Goal: Check status: Check status

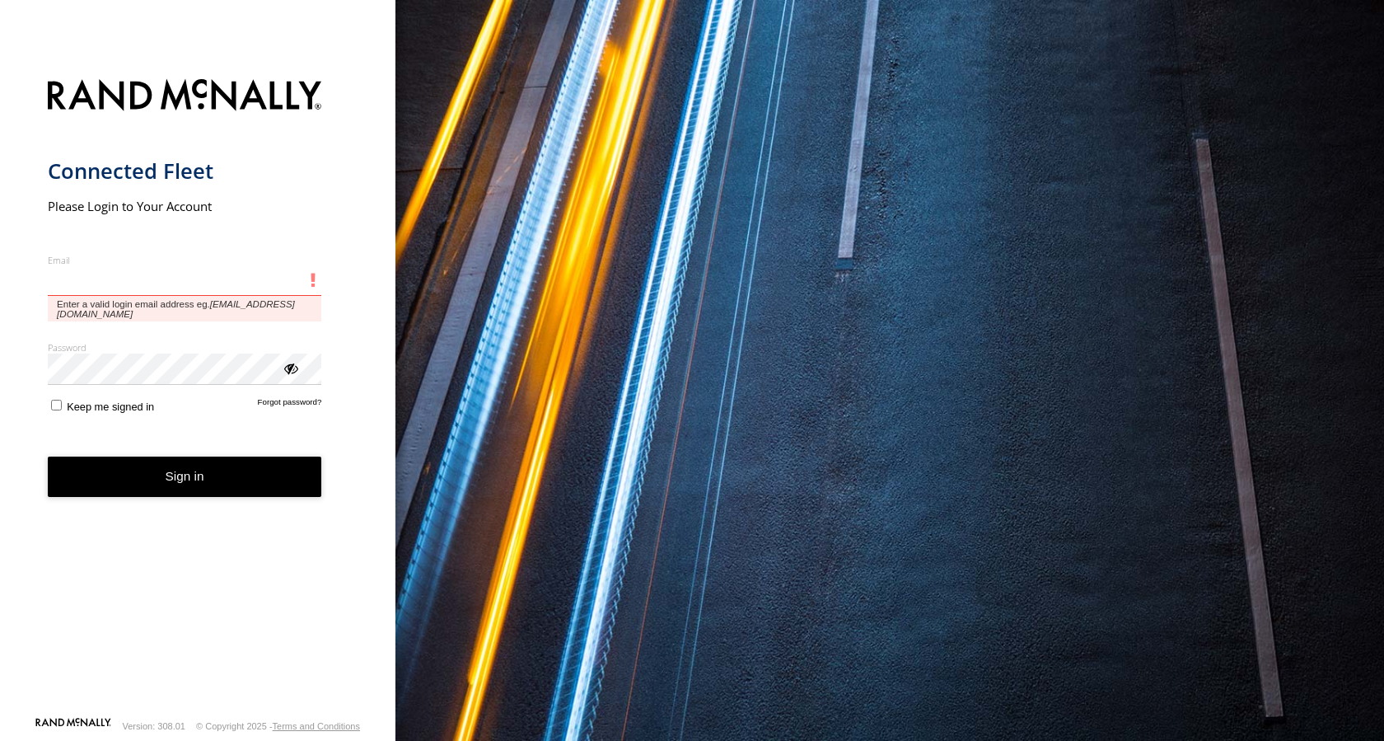
type input "**********"
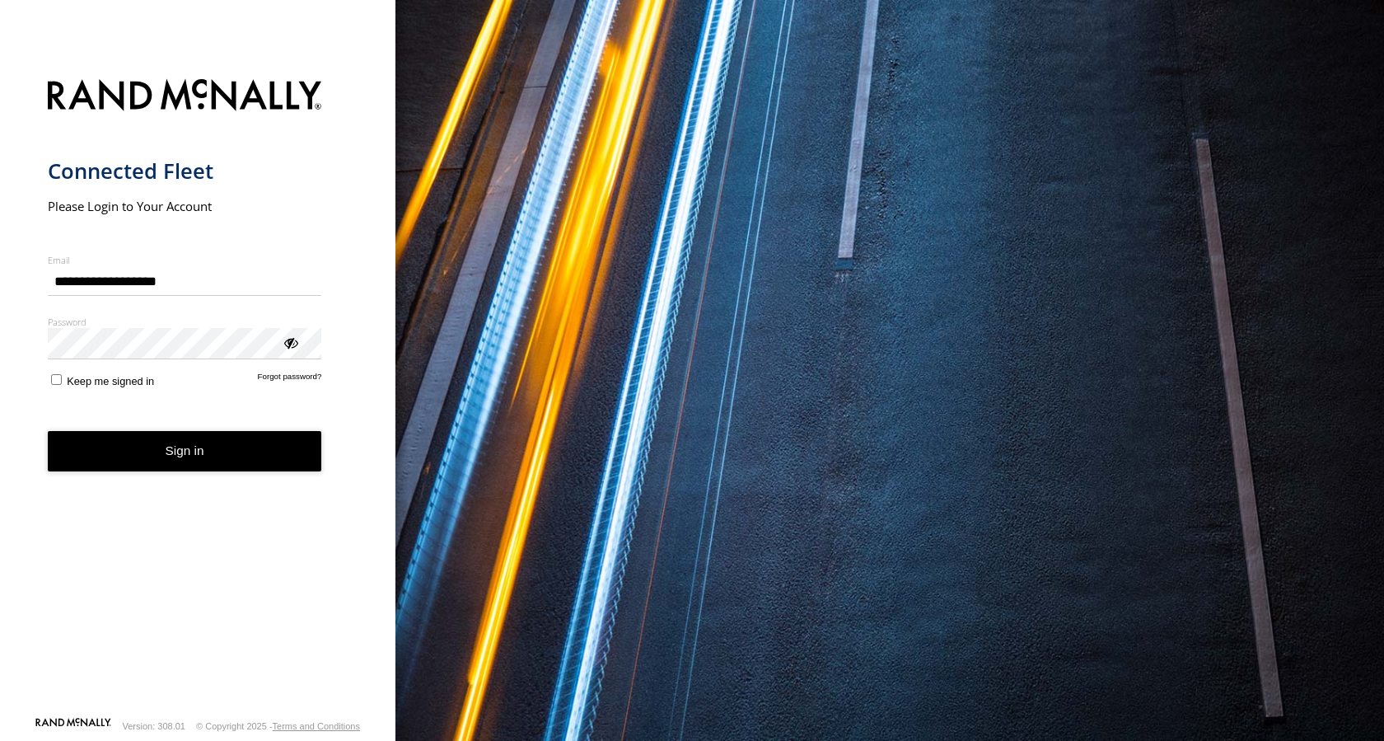
click at [195, 458] on button "Sign in" at bounding box center [185, 451] width 274 height 40
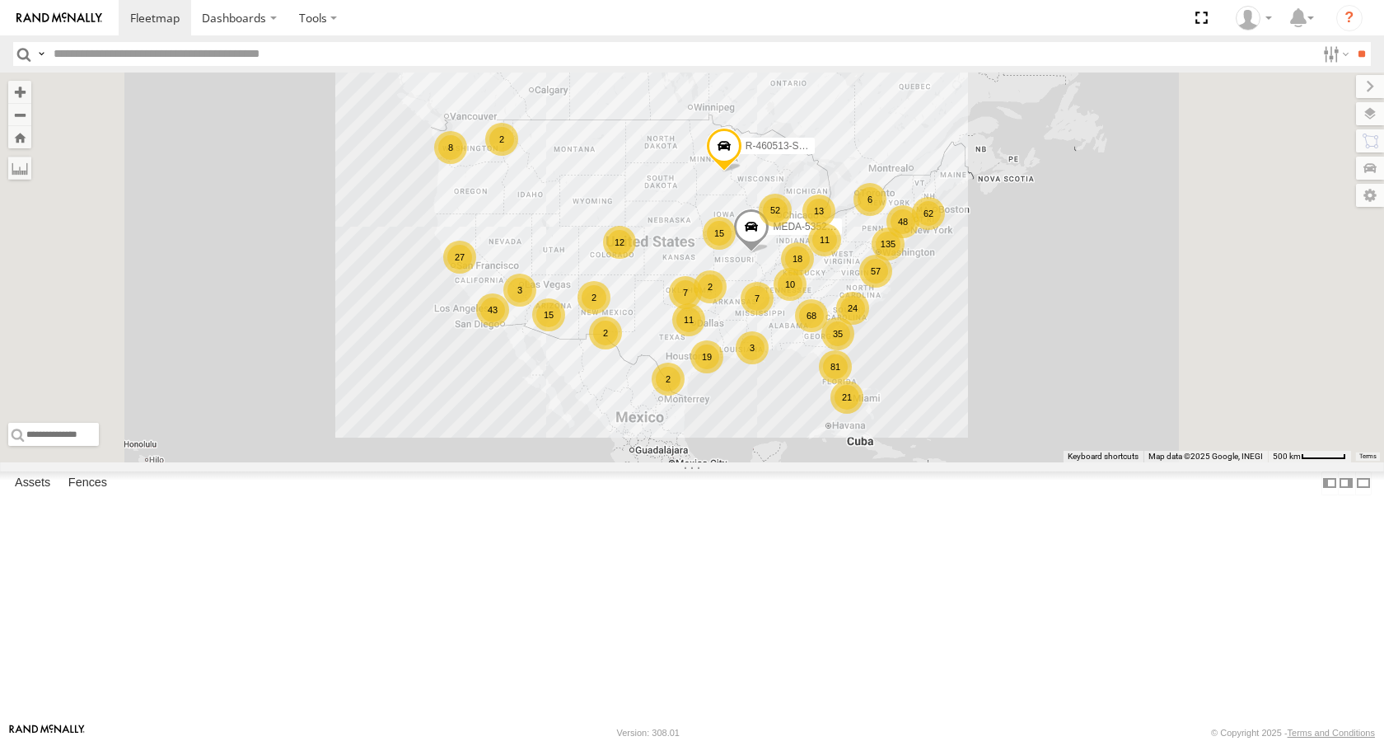
click at [123, 55] on input "text" at bounding box center [681, 54] width 1269 height 24
type input "******"
click at [1352, 42] on input "**" at bounding box center [1361, 54] width 19 height 24
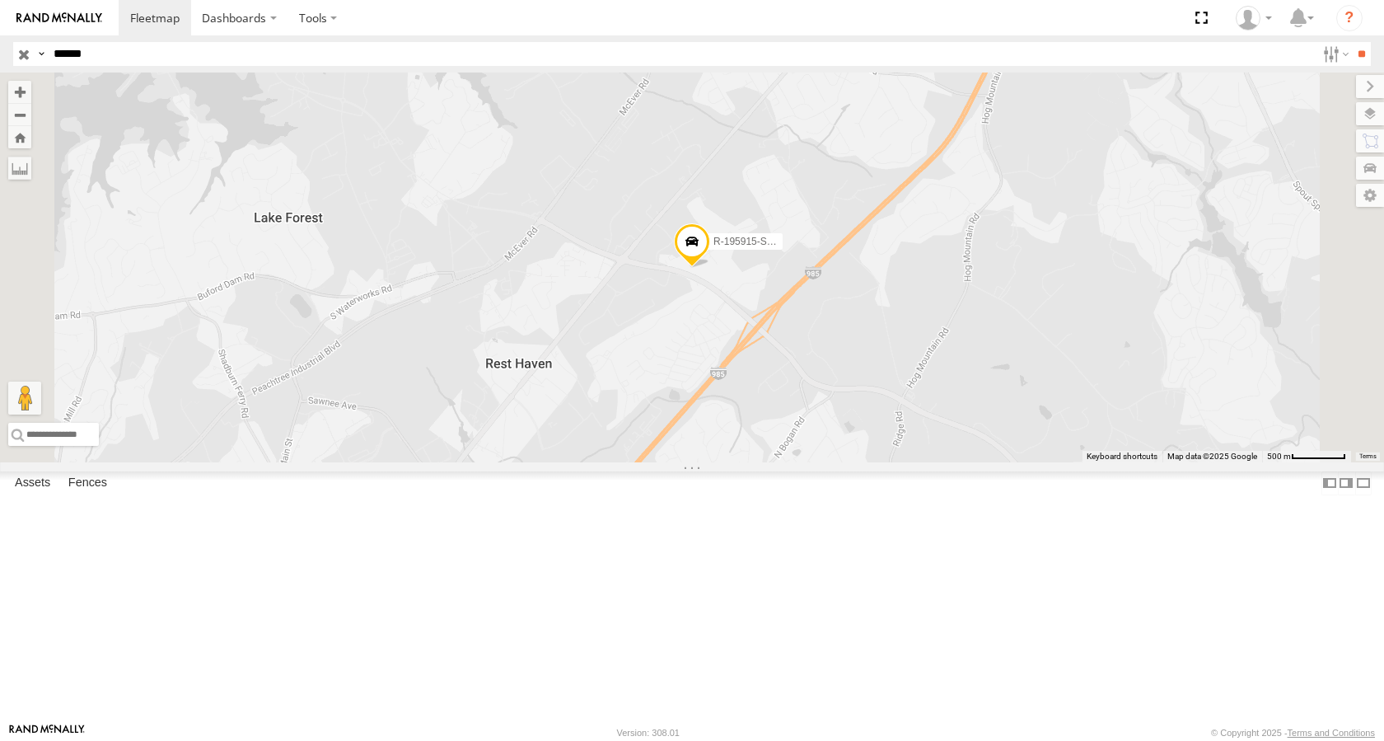
click at [0, 0] on div "R-195915-Swing" at bounding box center [0, 0] width 0 height 0
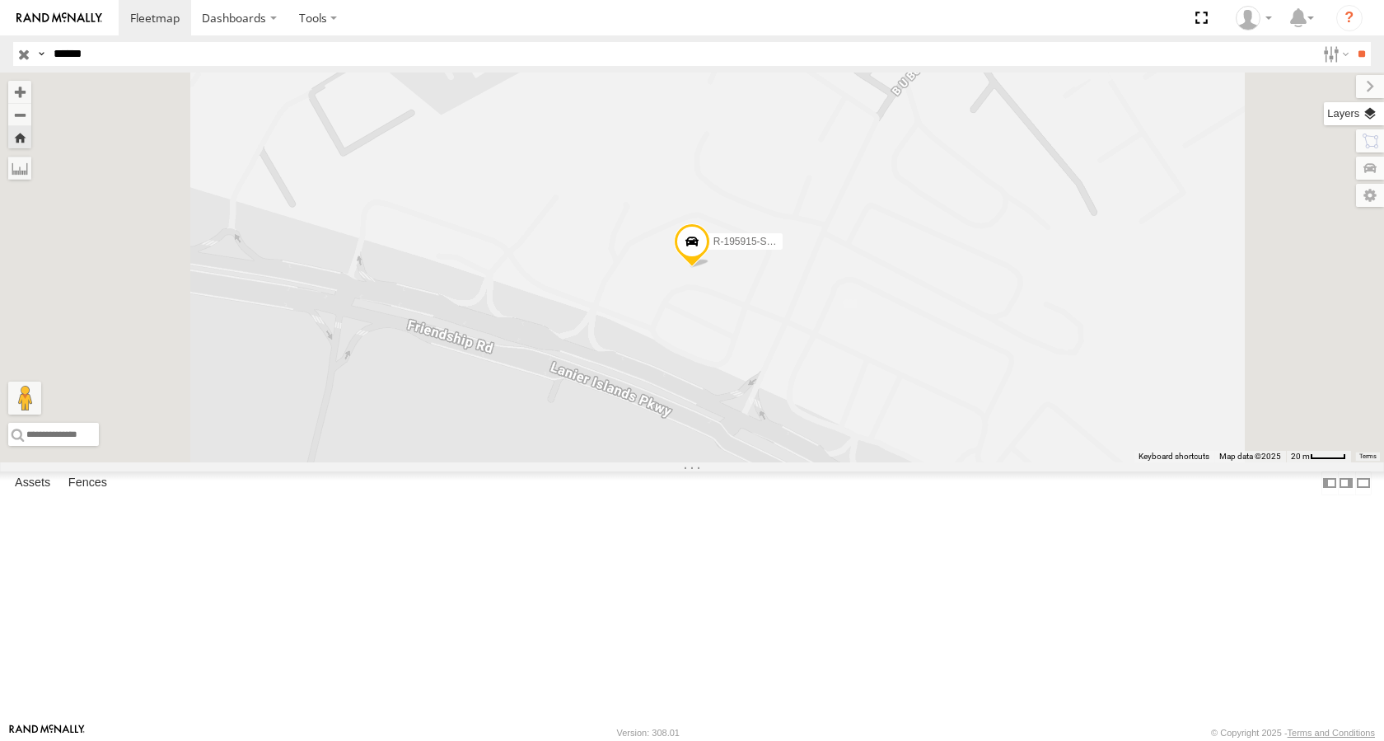
click at [1369, 115] on label at bounding box center [1354, 113] width 60 height 23
click at [0, 0] on span "Basemaps" at bounding box center [0, 0] width 0 height 0
click at [0, 0] on span "Satellite + Roadmap" at bounding box center [0, 0] width 0 height 0
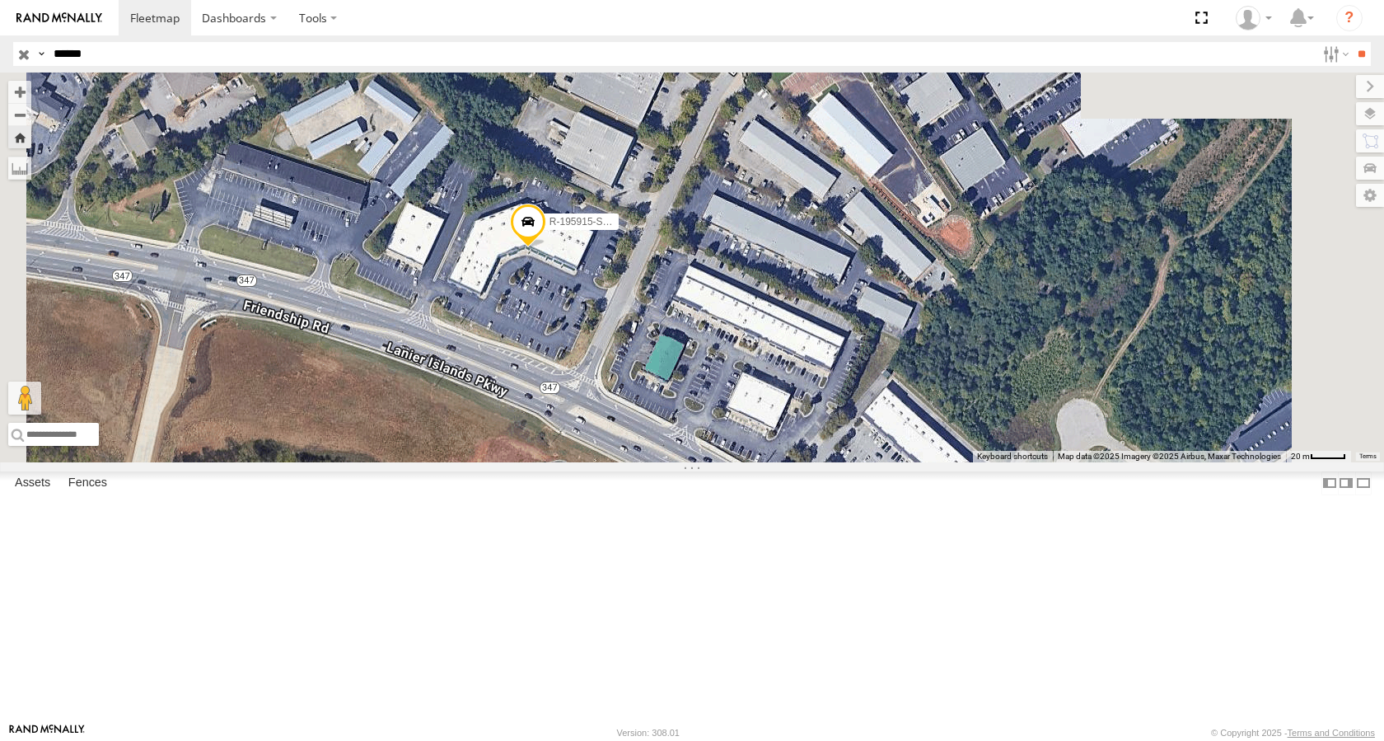
drag, startPoint x: 923, startPoint y: 443, endPoint x: 760, endPoint y: 422, distance: 164.5
click at [760, 422] on div "R-195915-Swing" at bounding box center [692, 268] width 1384 height 390
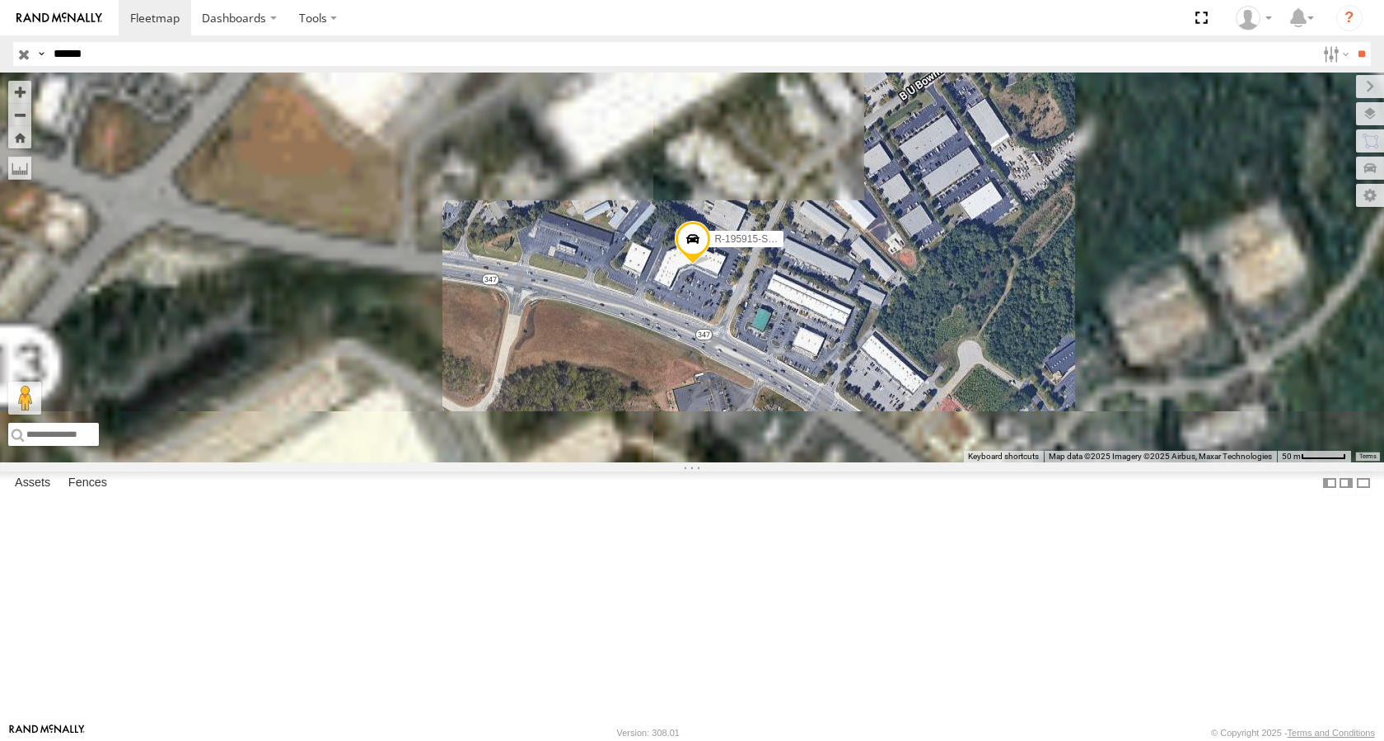
drag, startPoint x: 919, startPoint y: 407, endPoint x: 910, endPoint y: 384, distance: 24.8
click at [910, 384] on div "R-195915-Swing" at bounding box center [692, 268] width 1384 height 390
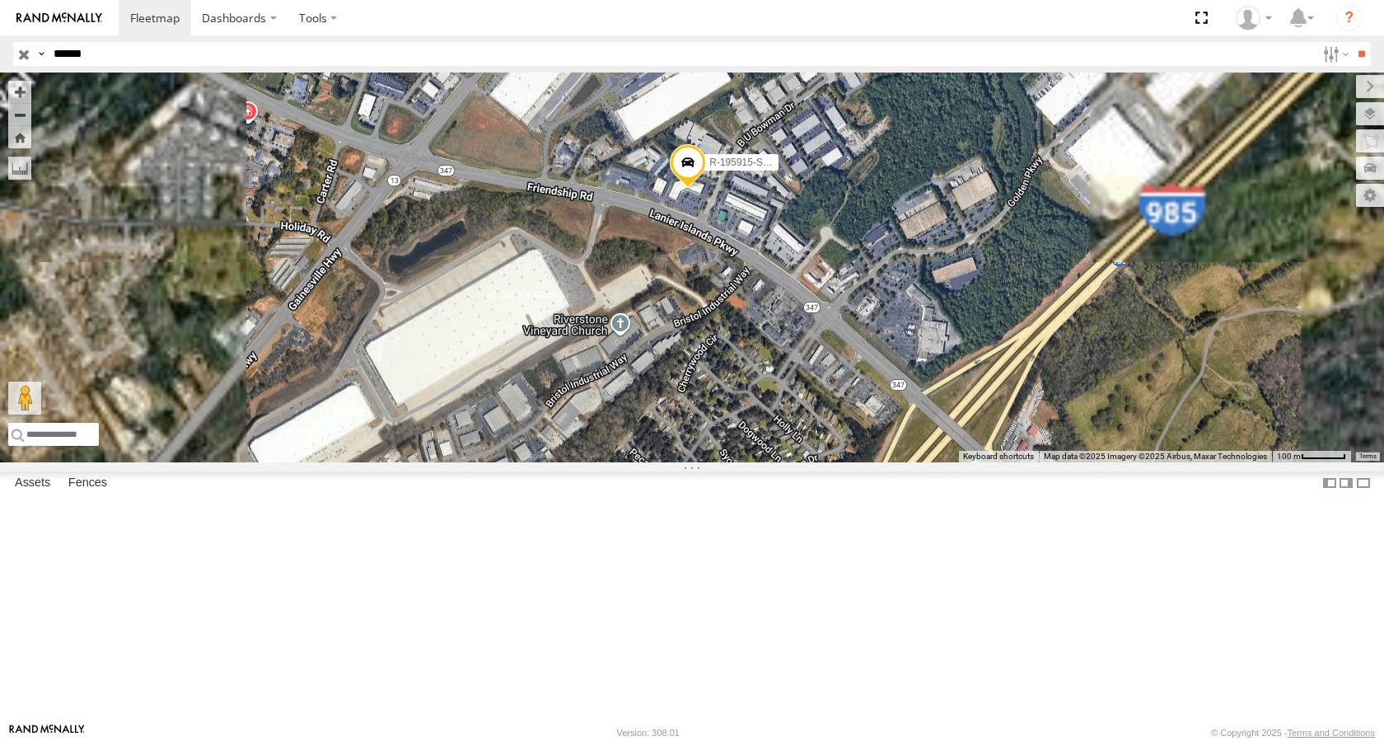
drag, startPoint x: 924, startPoint y: 361, endPoint x: 962, endPoint y: 273, distance: 96.0
click at [959, 274] on div "R-195915-Swing" at bounding box center [692, 268] width 1384 height 390
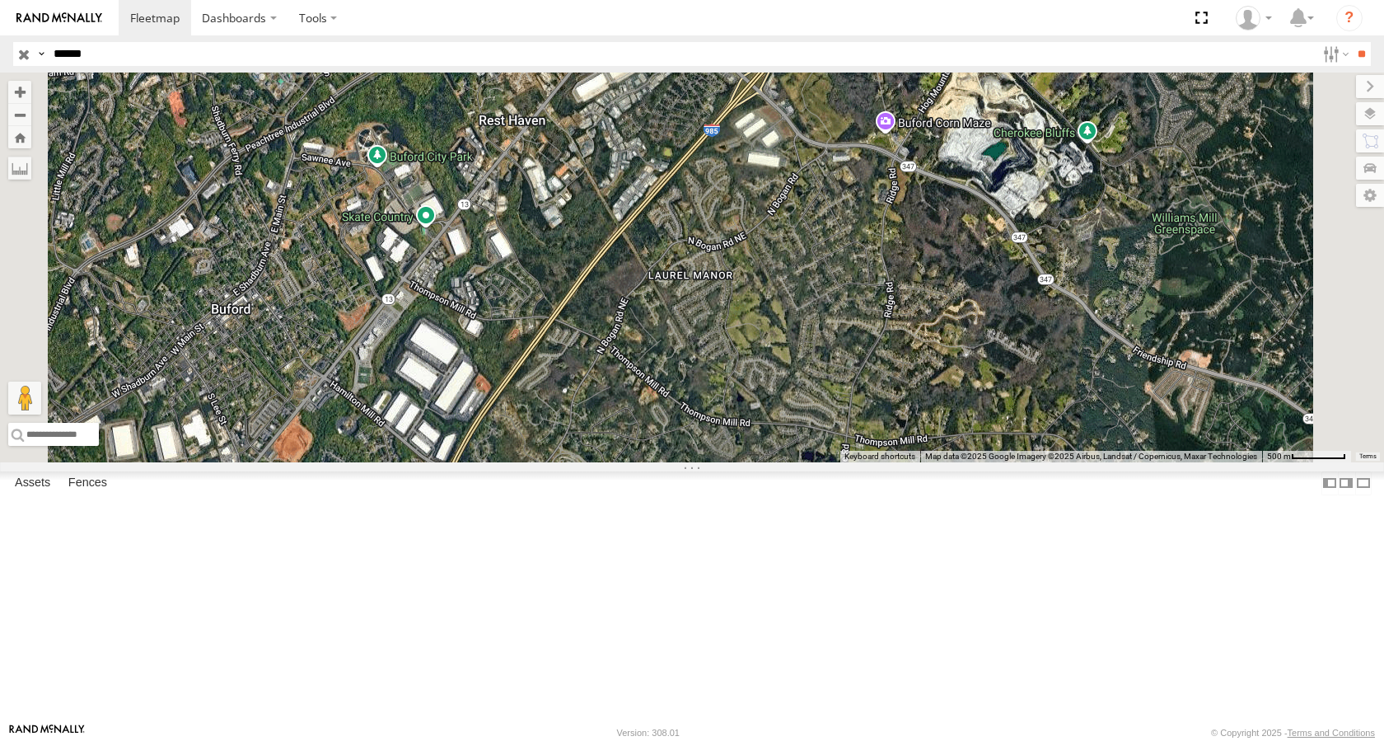
drag, startPoint x: 888, startPoint y: 352, endPoint x: 907, endPoint y: 280, distance: 74.1
click at [907, 280] on div "R-195915-Swing" at bounding box center [692, 268] width 1384 height 390
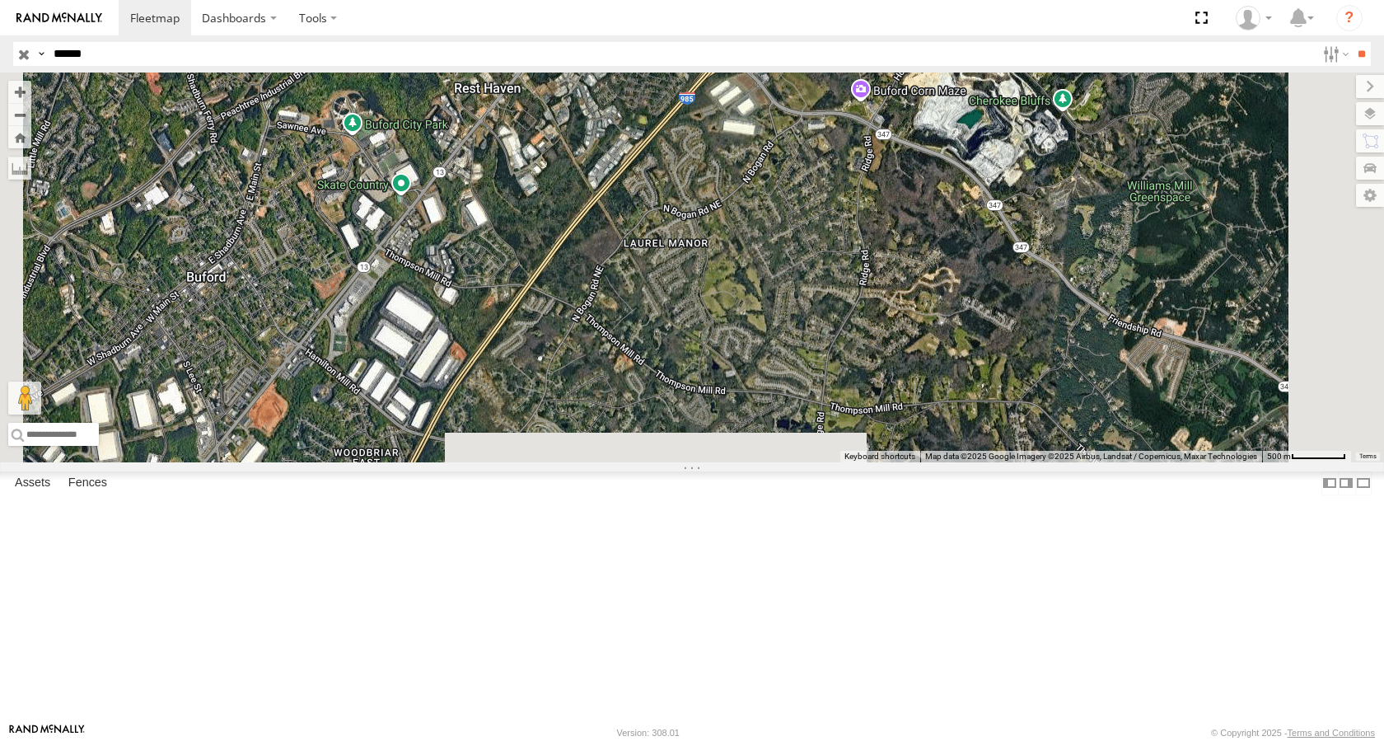
drag, startPoint x: 886, startPoint y: 294, endPoint x: 774, endPoint y: 466, distance: 204.8
click at [774, 462] on div "R-195915-Swing" at bounding box center [692, 268] width 1384 height 390
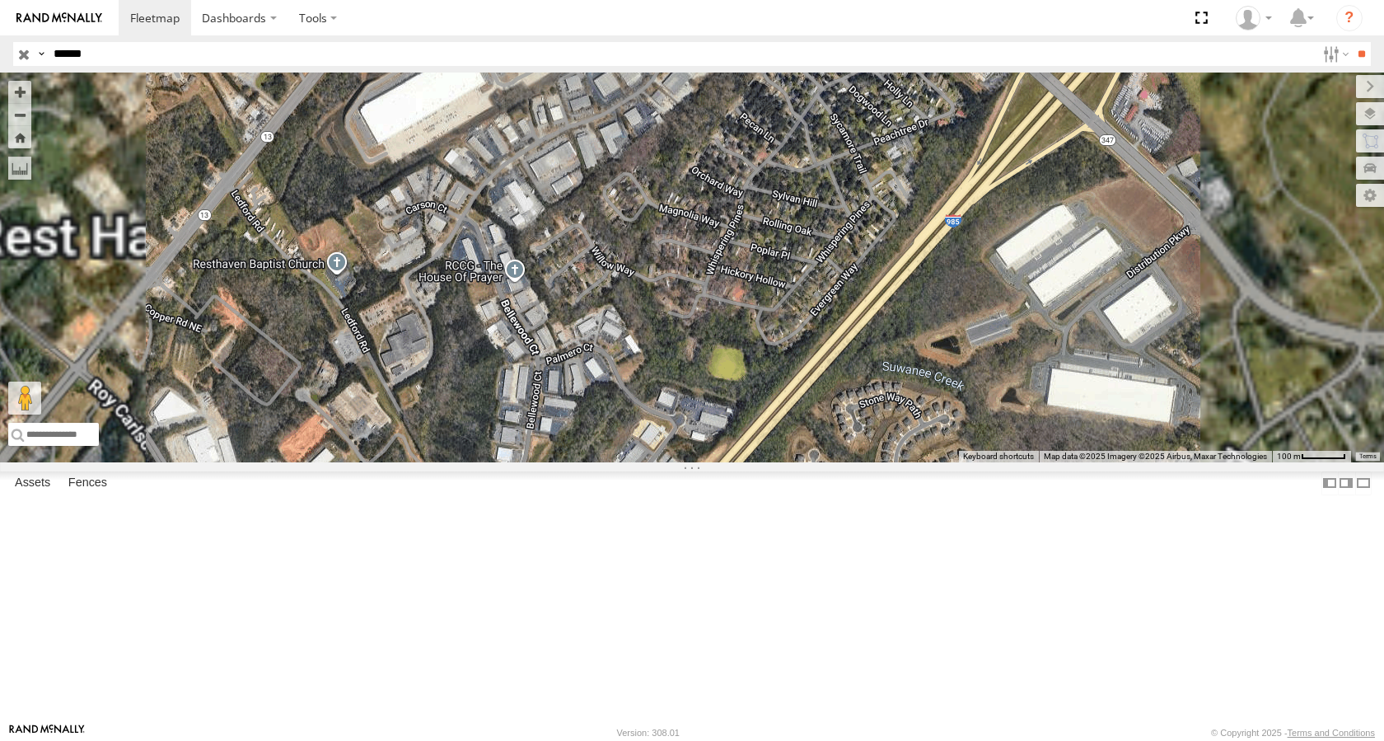
drag, startPoint x: 773, startPoint y: 256, endPoint x: 774, endPoint y: 332, distance: 75.8
click at [774, 332] on div "R-195915-Swing" at bounding box center [692, 268] width 1384 height 390
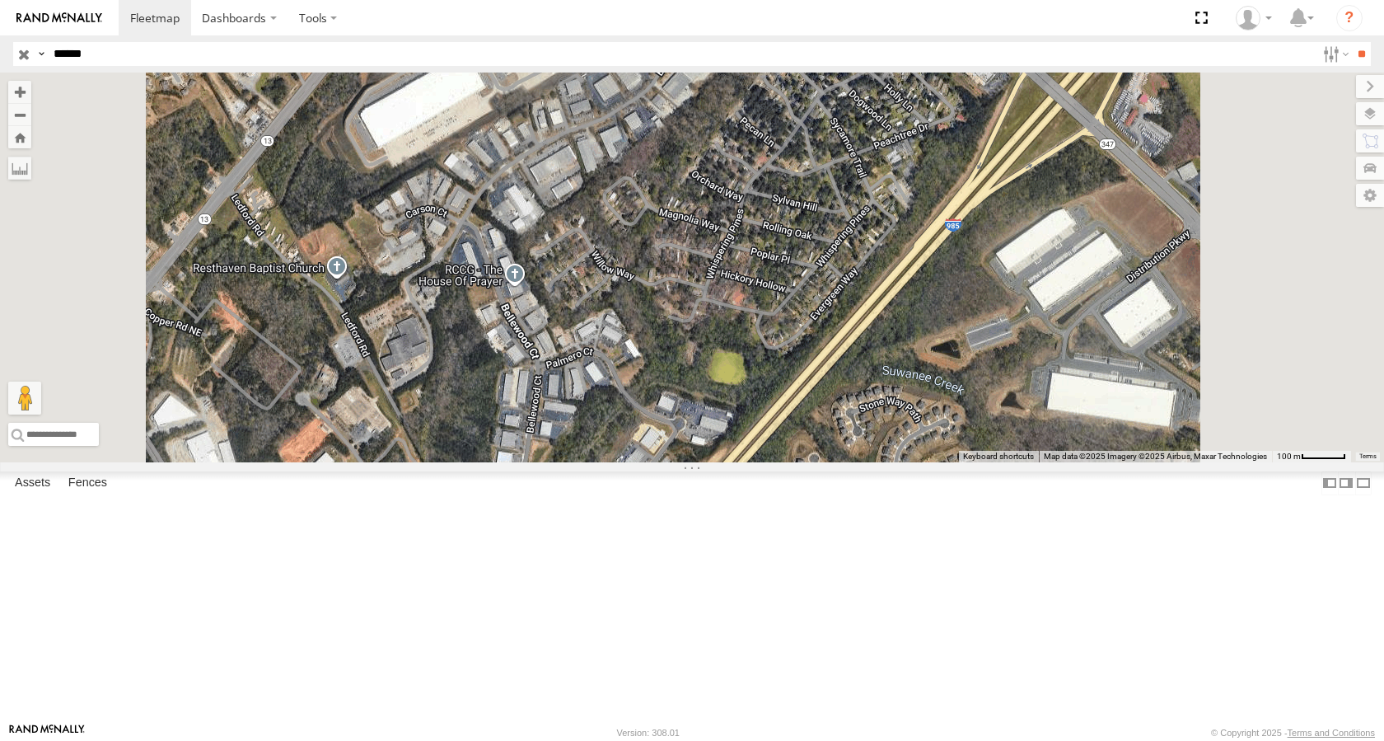
drag, startPoint x: 877, startPoint y: 235, endPoint x: 878, endPoint y: 294, distance: 59.3
click at [878, 294] on div "R-195915-Swing" at bounding box center [692, 268] width 1384 height 390
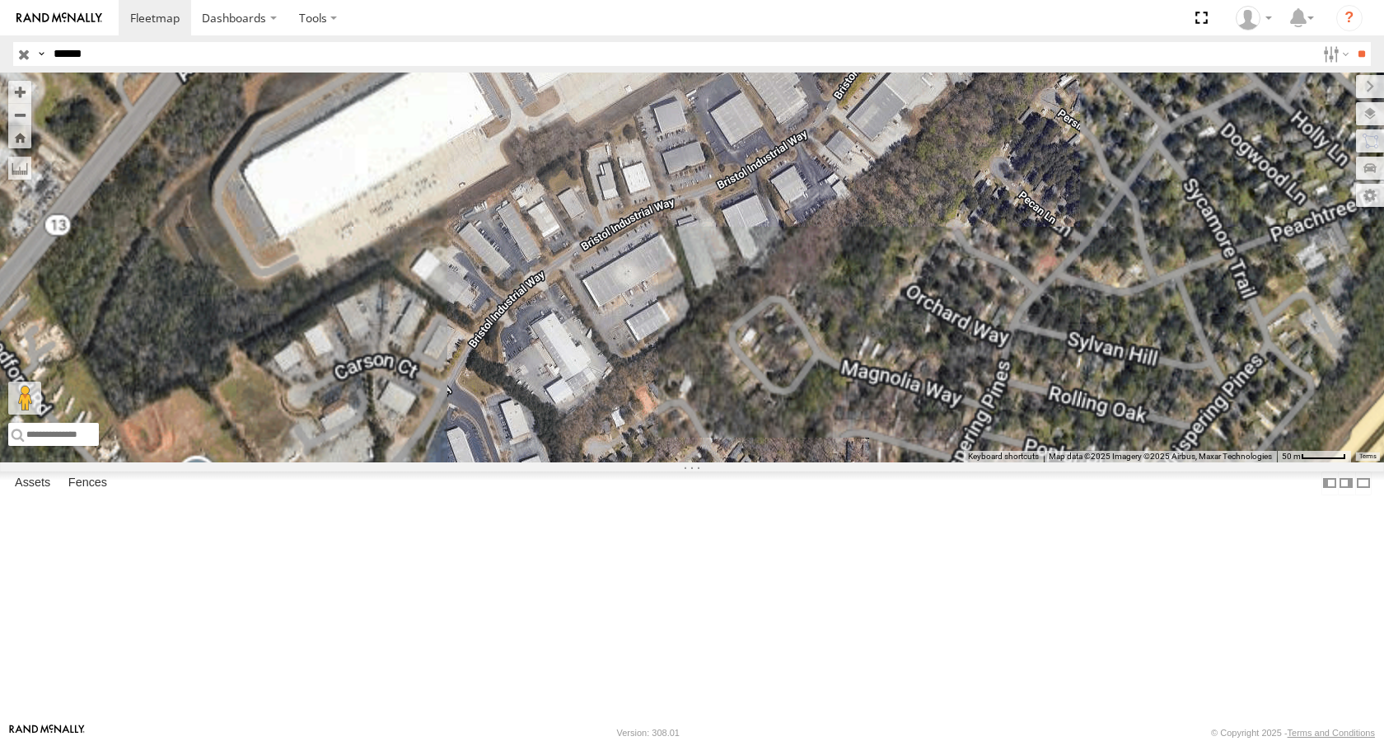
drag, startPoint x: 1018, startPoint y: 386, endPoint x: 806, endPoint y: 583, distance: 289.2
click at [806, 462] on div "R-195915-Swing" at bounding box center [692, 268] width 1384 height 390
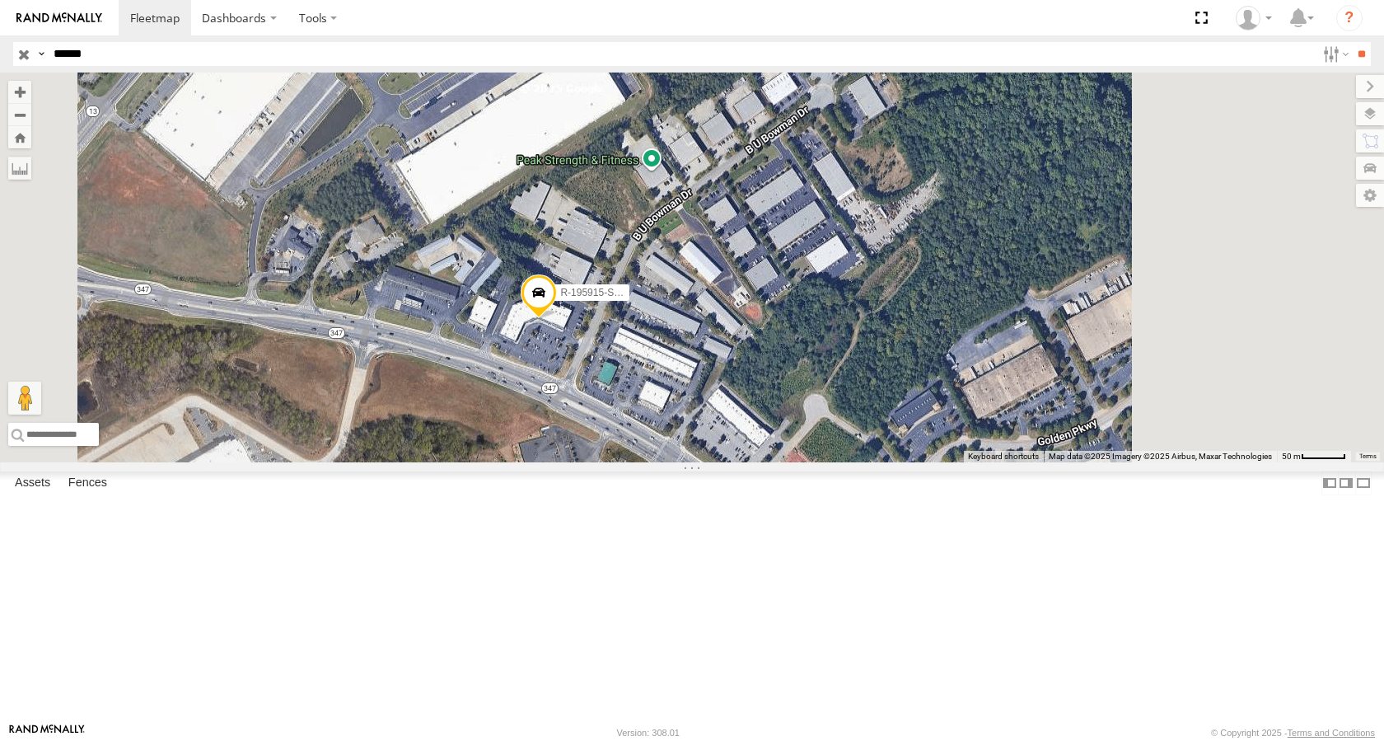
drag, startPoint x: 709, startPoint y: 416, endPoint x: 809, endPoint y: 475, distance: 116.0
click at [809, 462] on div "R-195915-Swing" at bounding box center [692, 268] width 1384 height 390
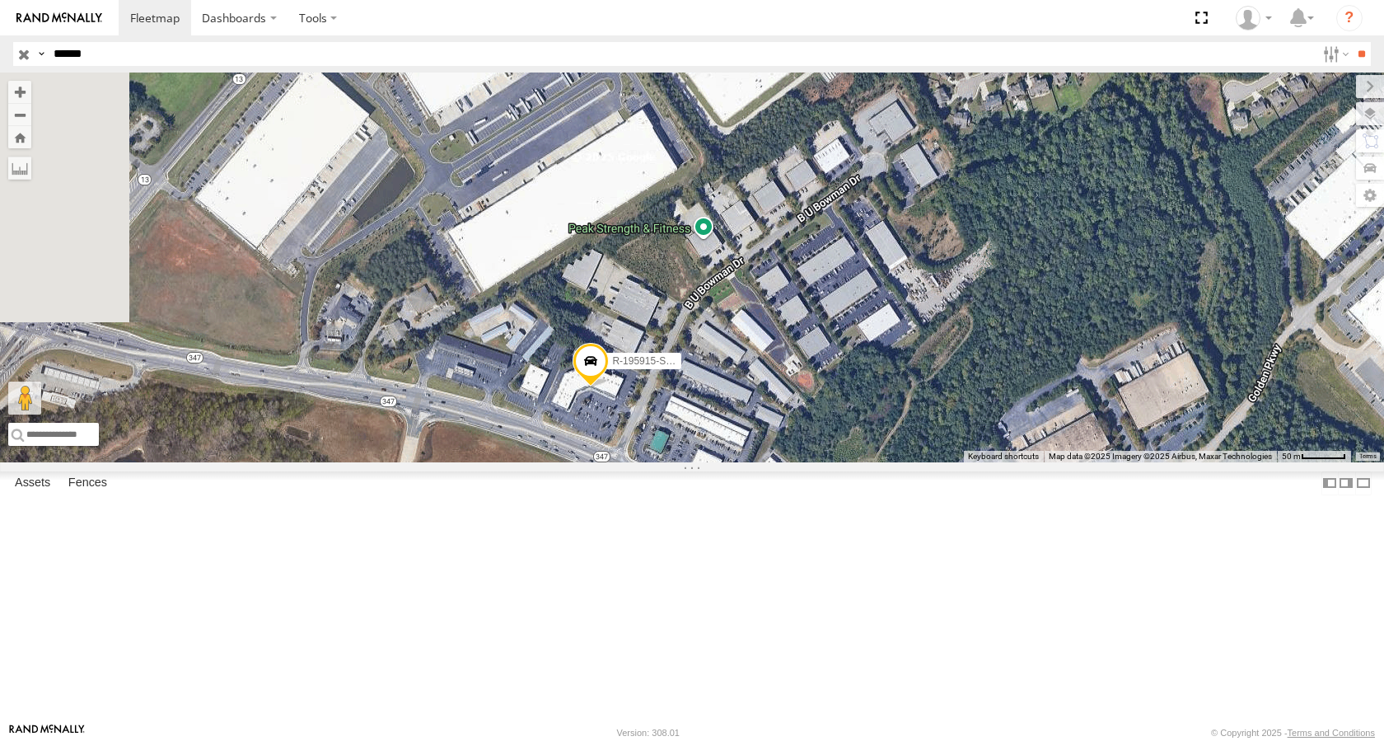
drag, startPoint x: 765, startPoint y: 414, endPoint x: 774, endPoint y: 464, distance: 50.4
click at [774, 462] on div "R-195915-Swing" at bounding box center [692, 268] width 1384 height 390
